Goal: Answer question/provide support

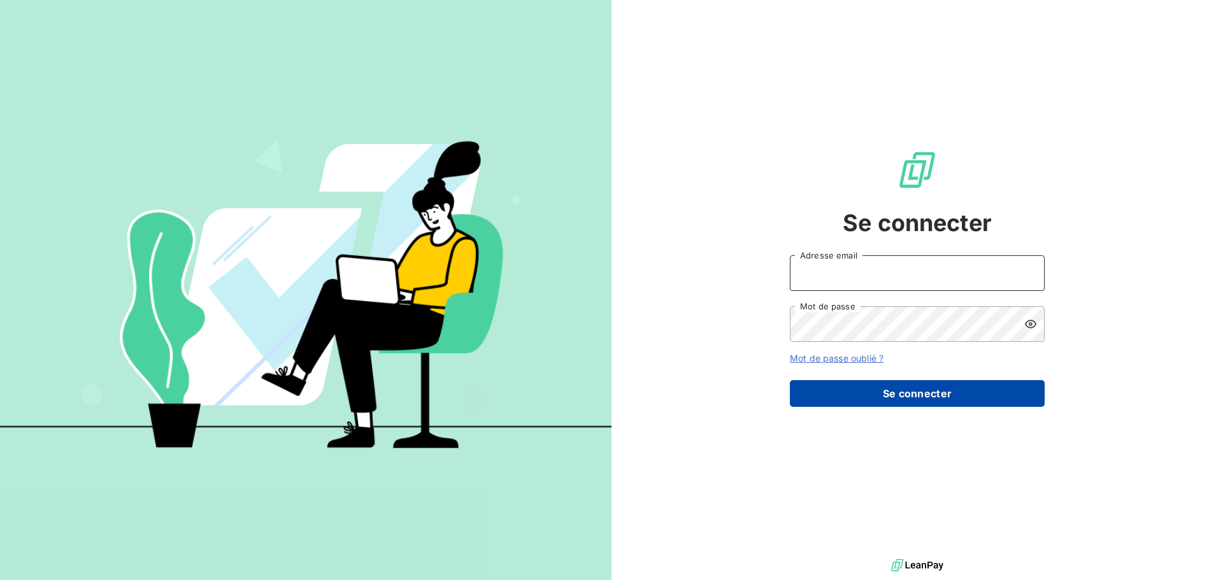
type input "[PERSON_NAME][EMAIL_ADDRESS][DOMAIN_NAME]"
click at [913, 397] on button "Se connecter" at bounding box center [917, 393] width 255 height 27
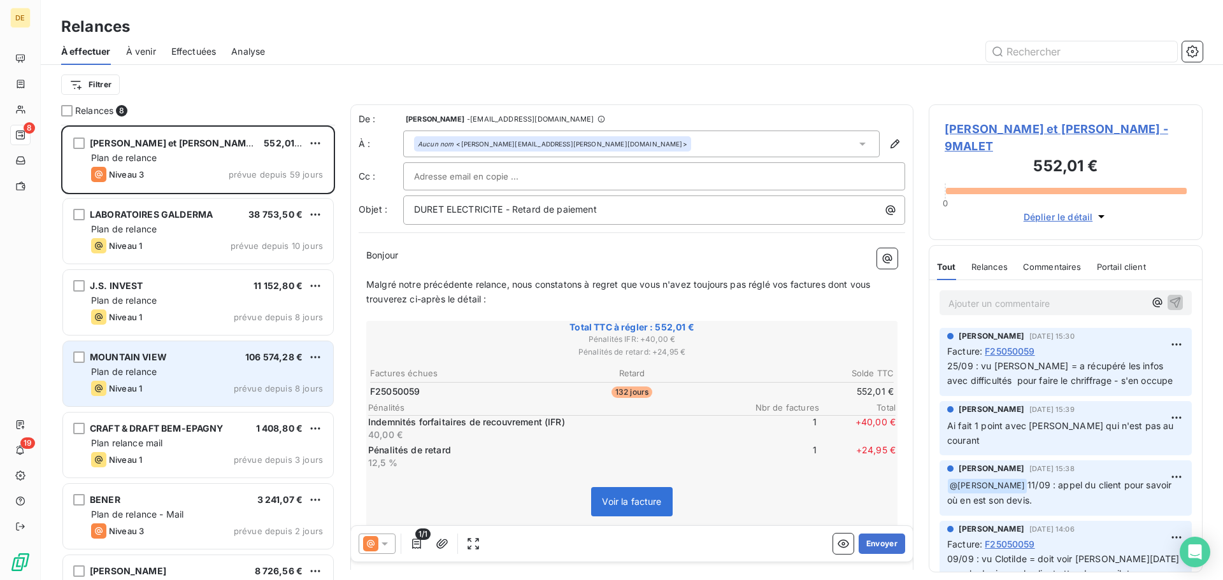
scroll to position [116, 0]
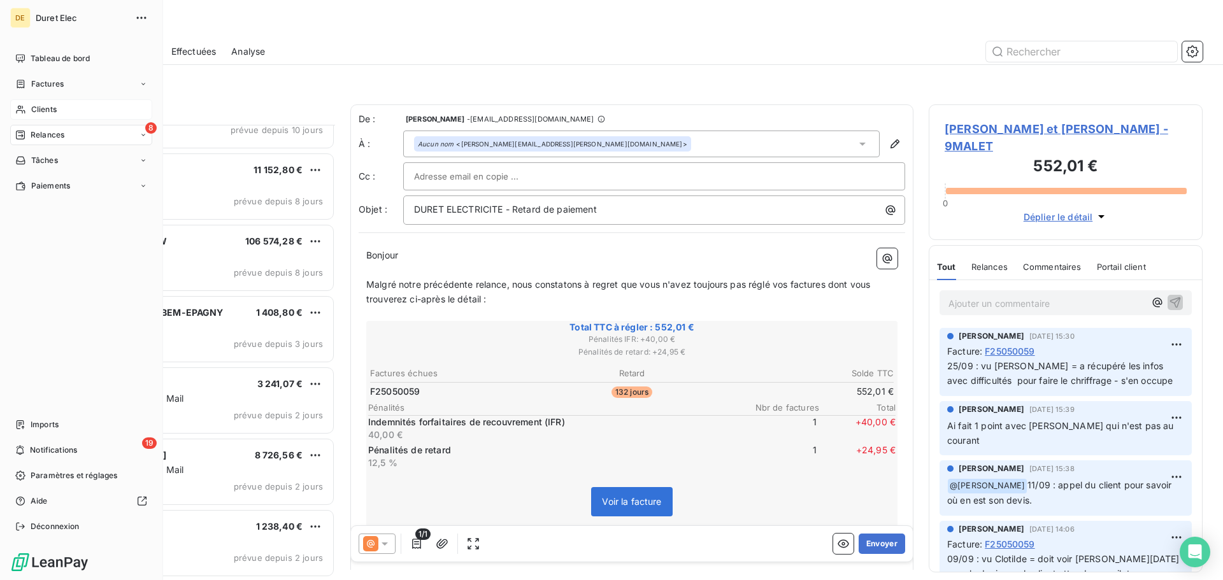
click at [43, 106] on span "Clients" at bounding box center [43, 109] width 25 height 11
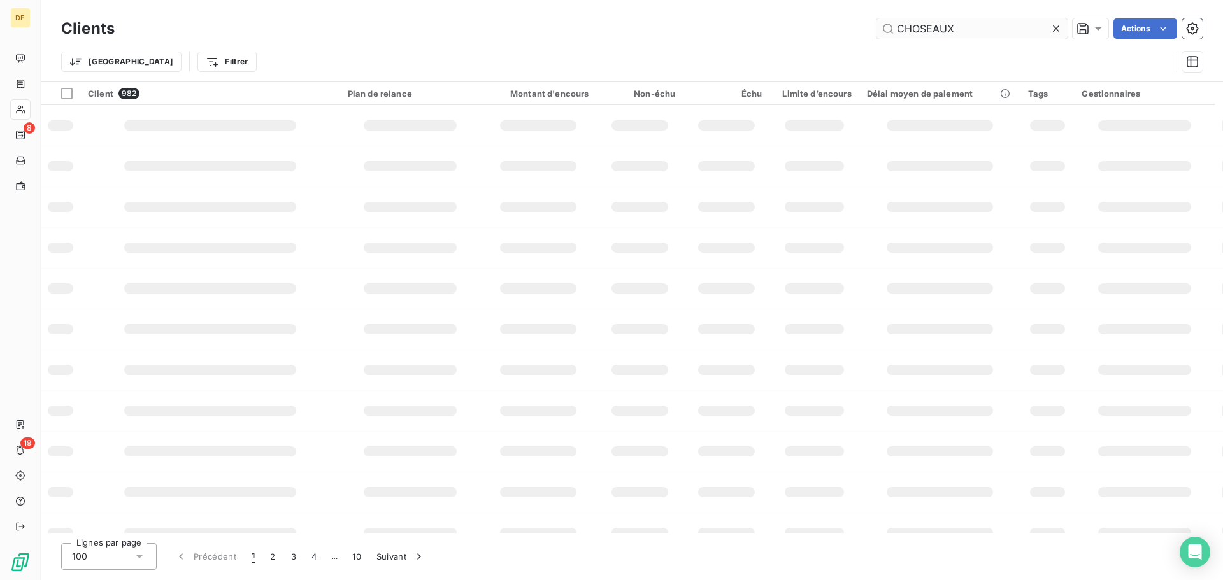
type input "CHOSEAUX"
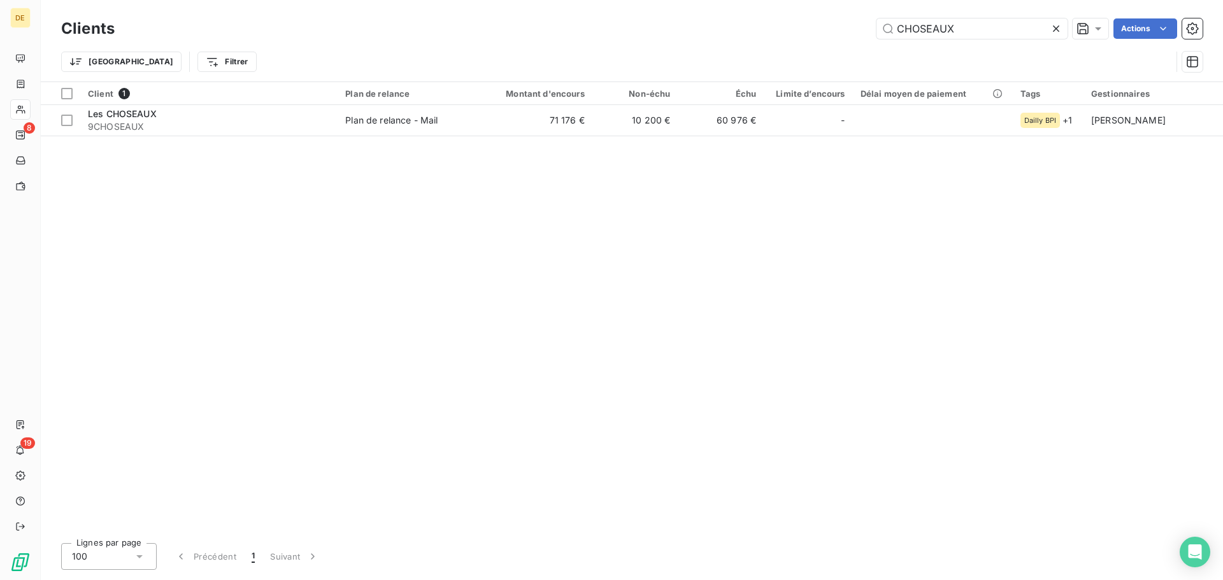
click at [466, 138] on div "Client 1 Plan de relance Montant d'encours Non-échu Échu Limite d’encours Délai…" at bounding box center [632, 307] width 1182 height 451
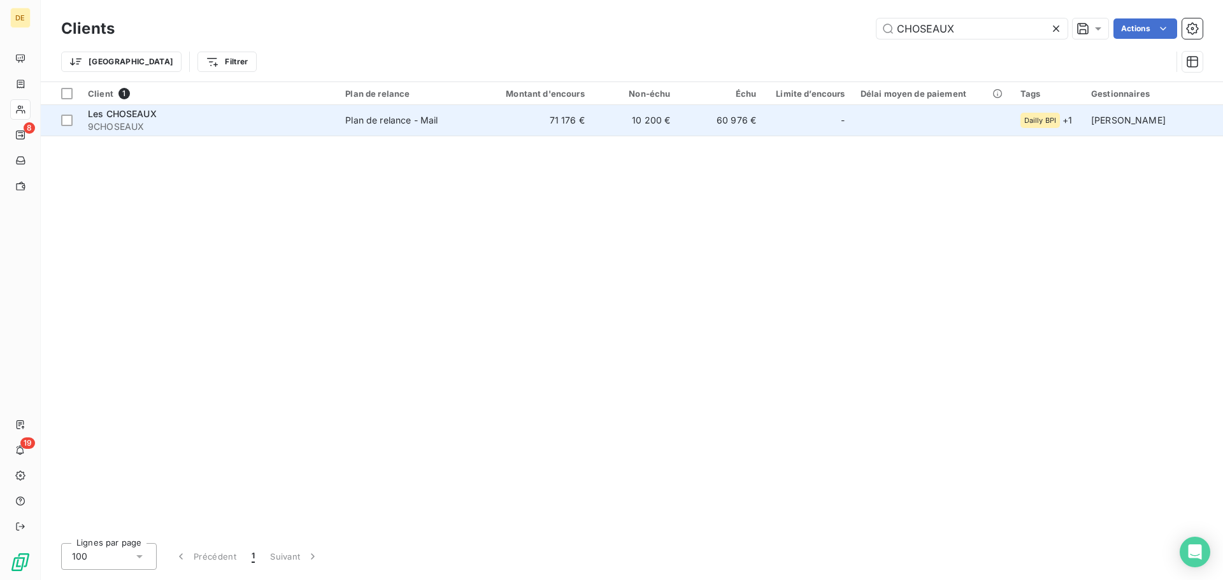
click at [437, 122] on div "Plan de relance - Mail" at bounding box center [391, 120] width 92 height 13
